Goal: Transaction & Acquisition: Download file/media

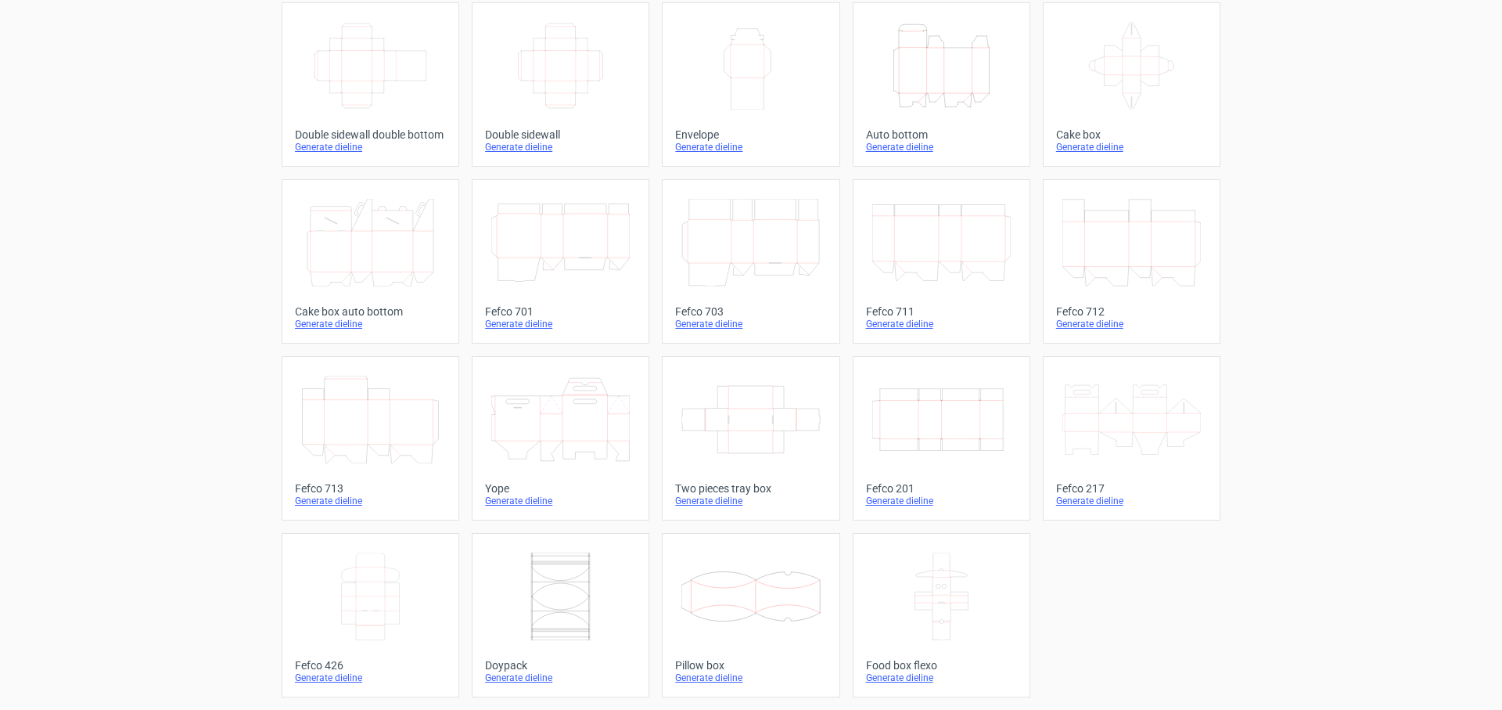
scroll to position [189, 0]
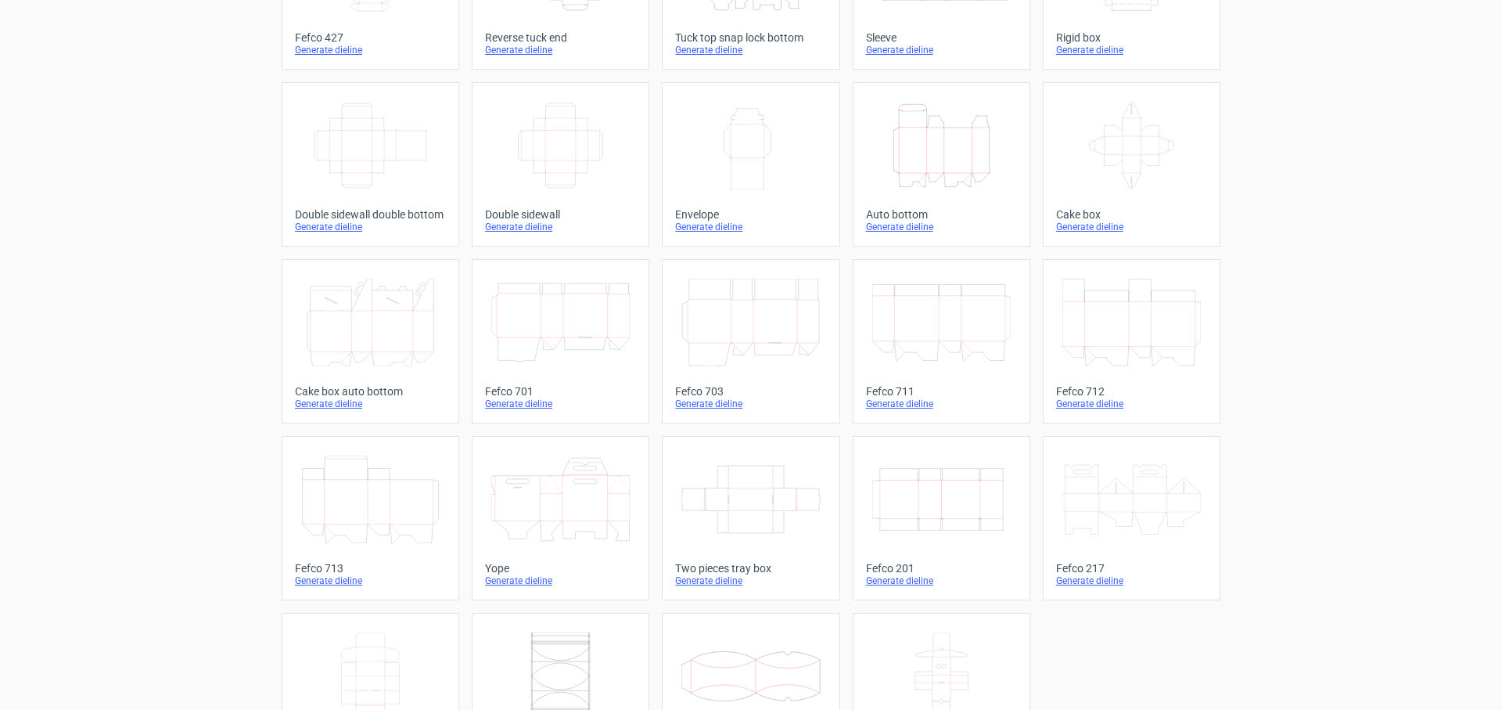
click at [1136, 135] on icon at bounding box center [1132, 146] width 139 height 88
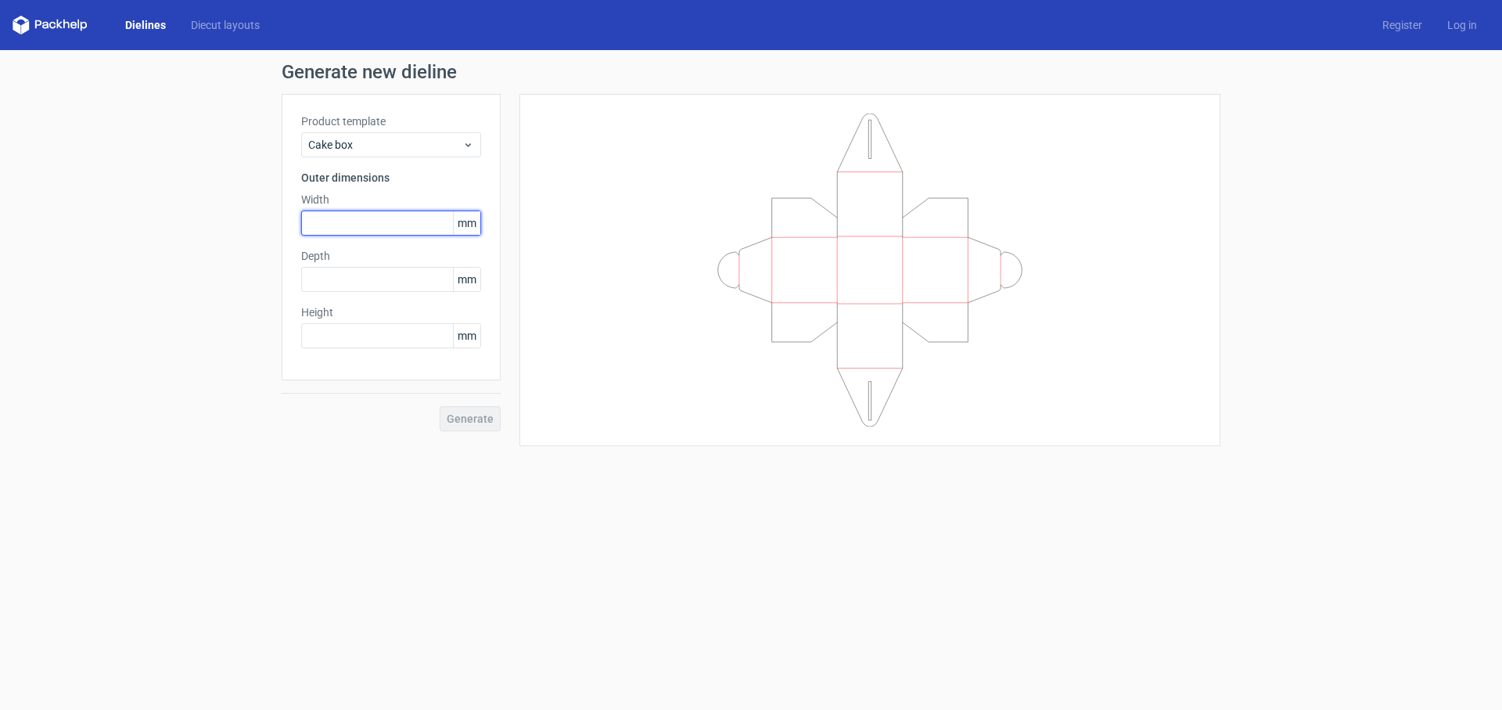
click at [398, 221] on input "text" at bounding box center [391, 223] width 180 height 25
type input "25"
type input "50"
type input "25"
click at [383, 455] on div "Generate new dieline Product template Cake box Outer dimensions Width 25 mm Dep…" at bounding box center [751, 254] width 1502 height 408
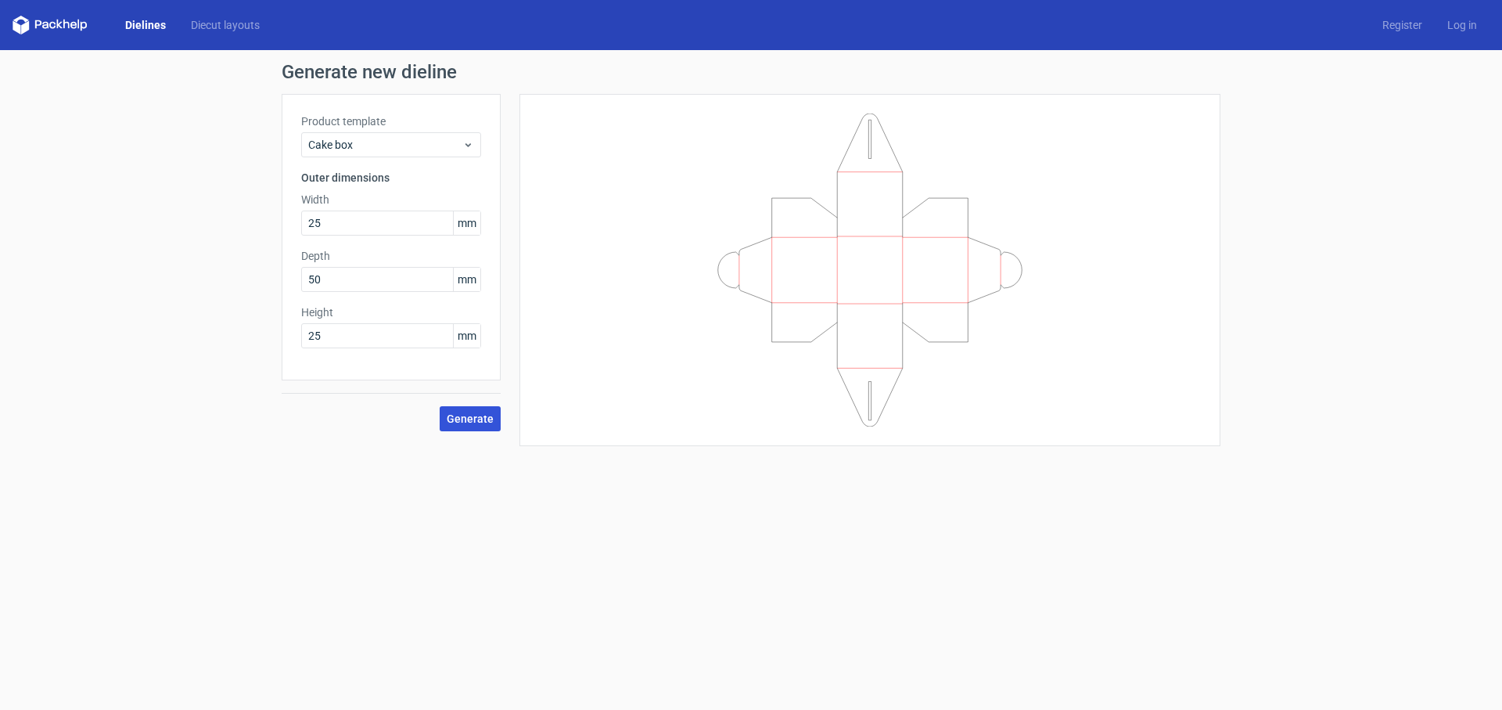
click at [475, 413] on span "Generate" at bounding box center [470, 418] width 47 height 11
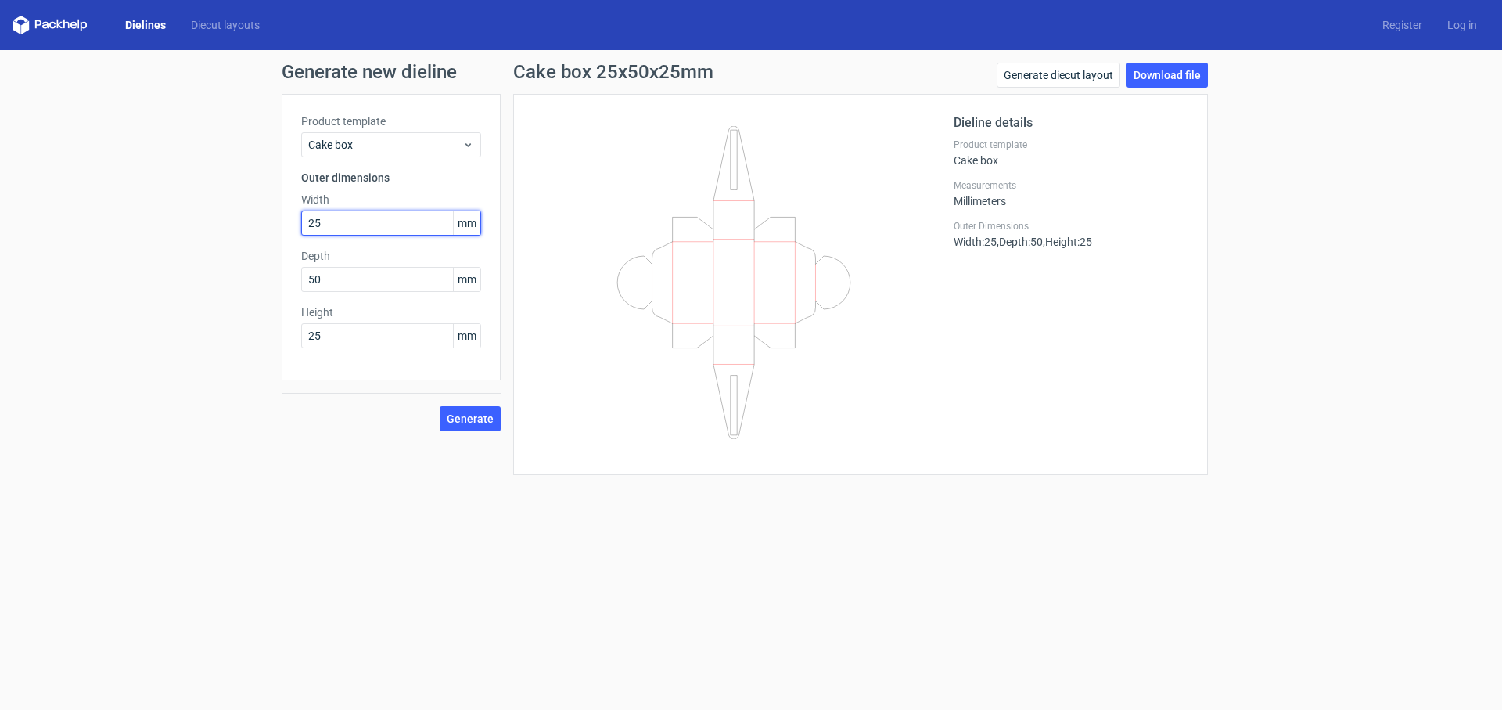
click at [328, 221] on input "25" at bounding box center [391, 223] width 180 height 25
drag, startPoint x: 328, startPoint y: 221, endPoint x: 300, endPoint y: 222, distance: 28.2
click at [301, 222] on input "25" at bounding box center [391, 223] width 180 height 25
type input "50"
click at [321, 221] on input "50" at bounding box center [391, 223] width 180 height 25
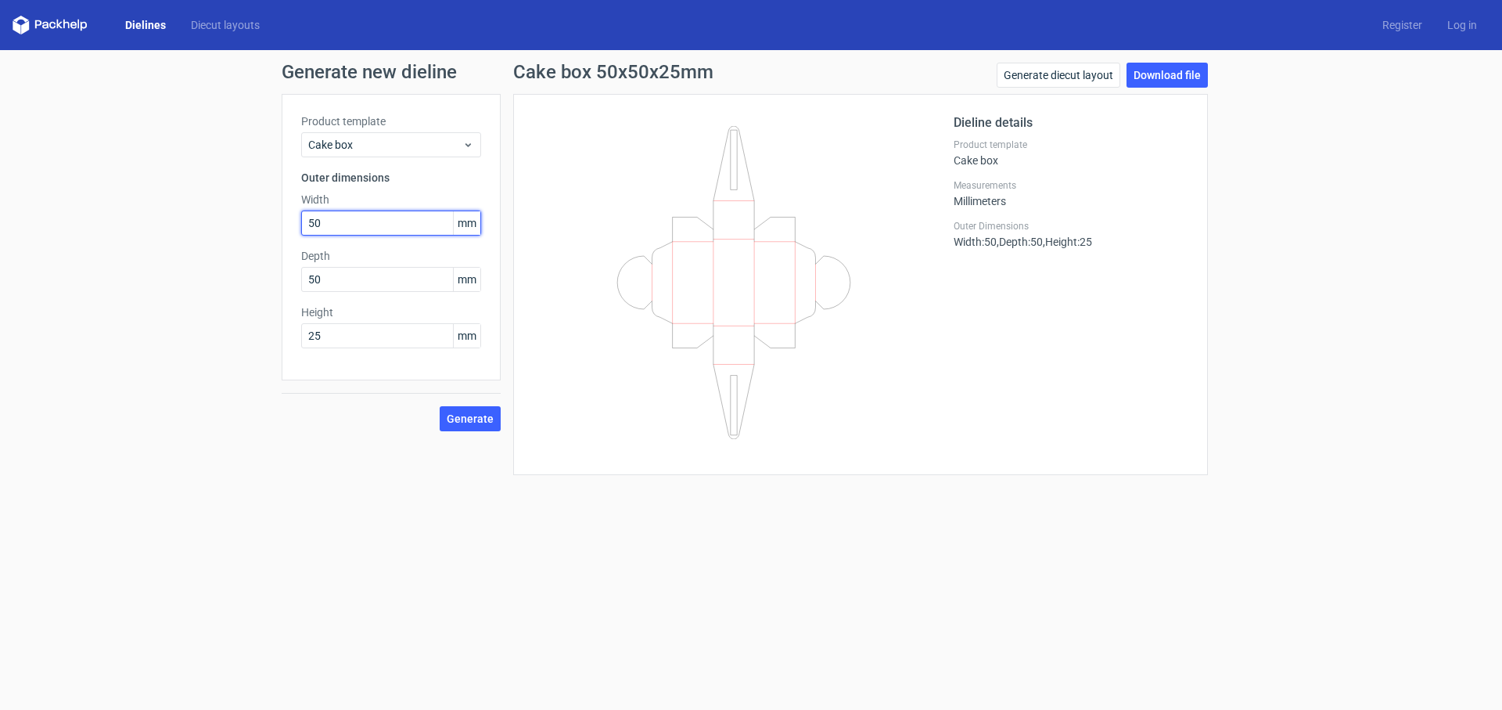
drag, startPoint x: 329, startPoint y: 221, endPoint x: 267, endPoint y: 221, distance: 61.8
click at [301, 221] on input "50" at bounding box center [391, 223] width 180 height 25
click at [350, 333] on input "25" at bounding box center [391, 335] width 180 height 25
click at [483, 413] on span "Generate" at bounding box center [470, 418] width 47 height 11
click at [1167, 73] on link "Download file" at bounding box center [1167, 75] width 81 height 25
